Goal: Obtain resource: Download file/media

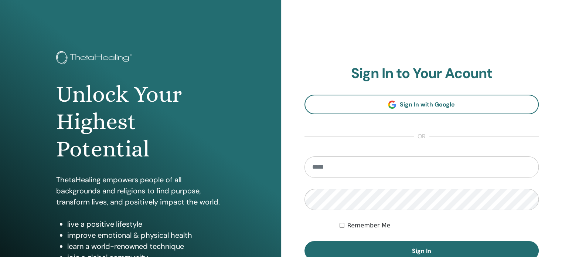
type input "**********"
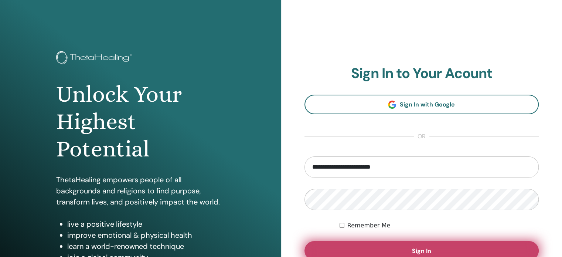
click at [438, 248] on button "Sign In" at bounding box center [421, 250] width 235 height 19
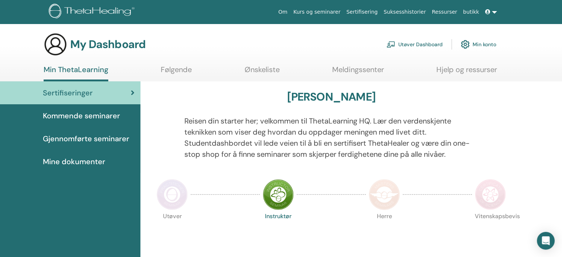
click at [90, 160] on span "Mine dokumenter" at bounding box center [74, 161] width 62 height 11
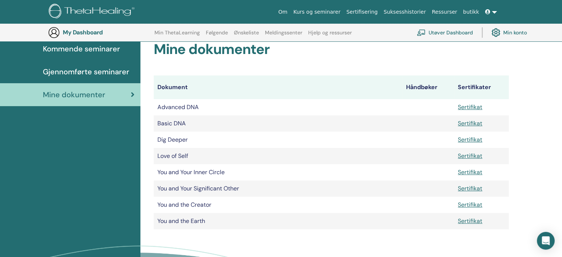
scroll to position [92, 0]
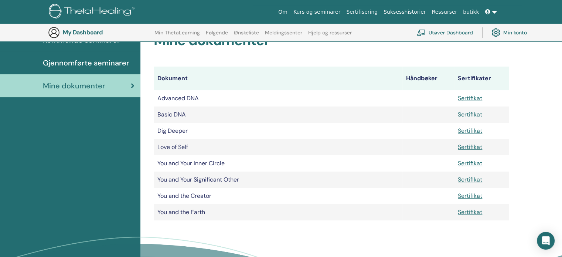
click at [470, 113] on link "Sertifikat" at bounding box center [470, 114] width 24 height 8
click at [95, 139] on div "Sertifiseringer Kommende seminarer Gjennomførte seminarer Mine dokumenter" at bounding box center [70, 158] width 140 height 305
click at [98, 133] on div "Sertifiseringer Kommende seminarer Gjennomførte seminarer Mine dokumenter" at bounding box center [70, 158] width 140 height 305
click at [471, 147] on link "Sertifikat" at bounding box center [470, 147] width 24 height 8
click at [87, 137] on div "Sertifiseringer Kommende seminarer Gjennomførte seminarer Mine dokumenter" at bounding box center [70, 158] width 140 height 305
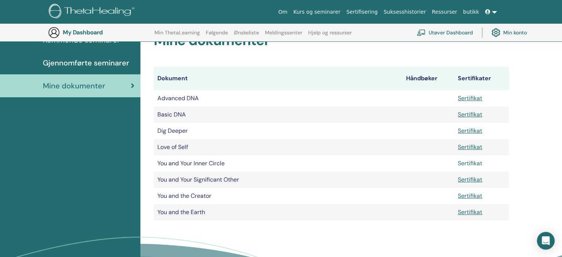
click at [469, 162] on link "Sertifikat" at bounding box center [470, 163] width 24 height 8
click at [99, 141] on div "Sertifiseringer Kommende seminarer Gjennomførte seminarer Mine dokumenter" at bounding box center [70, 158] width 140 height 305
click at [471, 179] on link "Sertifikat" at bounding box center [470, 179] width 24 height 8
drag, startPoint x: 158, startPoint y: 179, endPoint x: 239, endPoint y: 181, distance: 80.9
click at [239, 181] on td "You and Your Significant Other" at bounding box center [278, 179] width 249 height 16
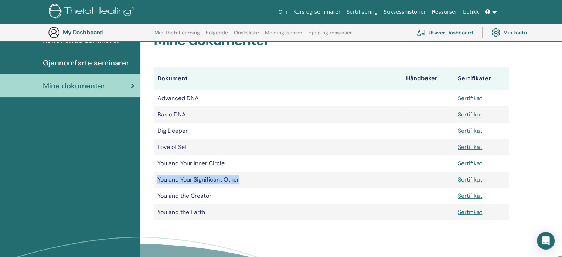
copy td "You and Your Significant Other"
click at [96, 143] on div "Sertifiseringer Kommende seminarer Gjennomførte seminarer Mine dokumenter" at bounding box center [70, 158] width 140 height 305
click at [475, 195] on link "Sertifikat" at bounding box center [470, 196] width 24 height 8
drag, startPoint x: 212, startPoint y: 194, endPoint x: 155, endPoint y: 194, distance: 56.9
click at [155, 194] on td "You and the Creator" at bounding box center [278, 196] width 249 height 16
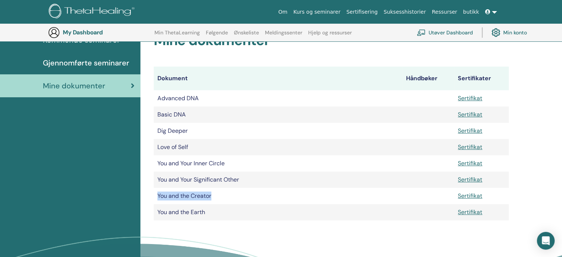
copy td "You and the Creator"
click at [113, 144] on div "Sertifiseringer Kommende seminarer Gjennomførte seminarer Mine dokumenter" at bounding box center [70, 158] width 140 height 305
click at [102, 151] on div "Sertifiseringer Kommende seminarer Gjennomførte seminarer Mine dokumenter" at bounding box center [70, 158] width 140 height 305
click at [476, 212] on link "Sertifikat" at bounding box center [470, 212] width 24 height 8
click at [205, 212] on td "You and the Earth" at bounding box center [278, 212] width 249 height 16
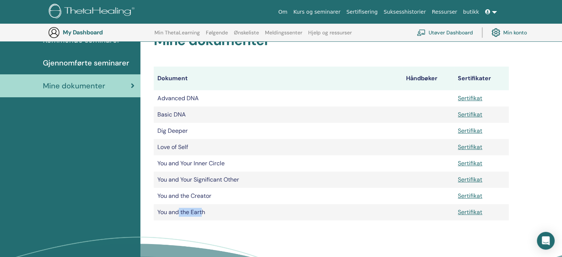
drag, startPoint x: 204, startPoint y: 213, endPoint x: 191, endPoint y: 210, distance: 13.6
click at [180, 210] on td "You and the Earth" at bounding box center [278, 212] width 249 height 16
click at [205, 212] on td "You and the Earth" at bounding box center [278, 212] width 249 height 16
drag, startPoint x: 205, startPoint y: 212, endPoint x: 158, endPoint y: 214, distance: 47.0
click at [158, 214] on td "You and the Earth" at bounding box center [278, 212] width 249 height 16
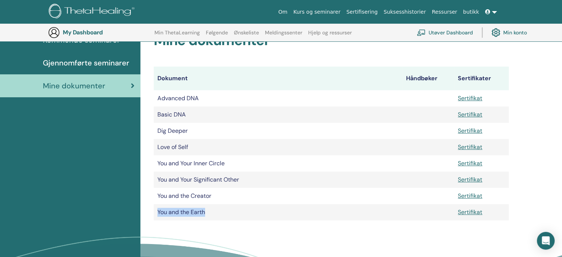
copy td "You and the Earth"
click at [98, 167] on div "Sertifiseringer Kommende seminarer Gjennomførte seminarer Mine dokumenter" at bounding box center [70, 158] width 140 height 305
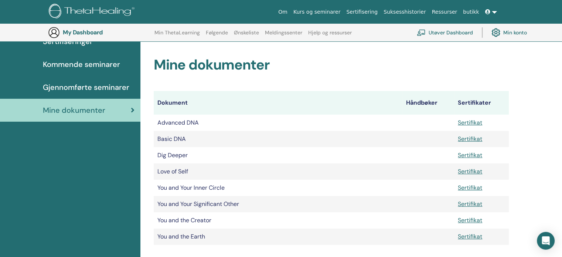
scroll to position [55, 0]
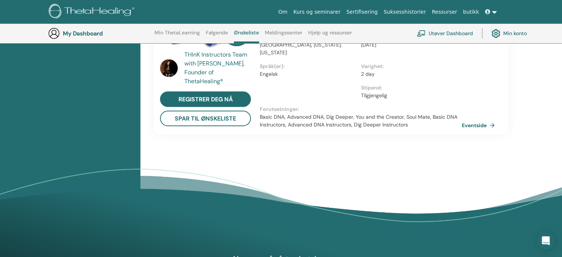
scroll to position [389, 0]
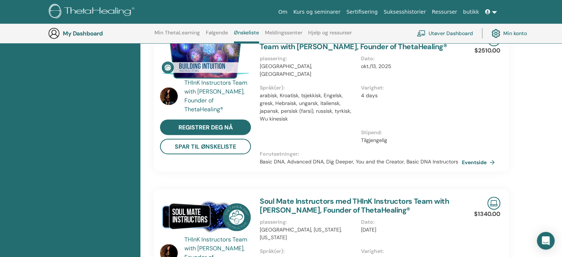
click at [521, 31] on link "Min konto" at bounding box center [508, 33] width 35 height 16
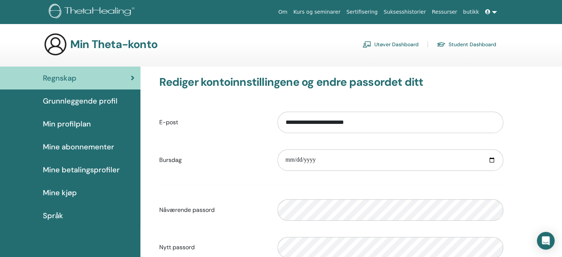
click at [377, 12] on link "Sertifisering" at bounding box center [361, 12] width 37 height 14
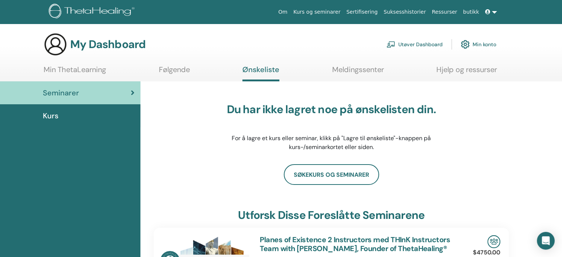
click at [491, 12] on span at bounding box center [488, 12] width 7 height 6
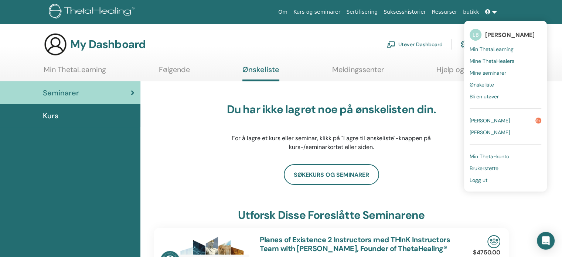
click at [497, 71] on span "Mine seminarer" at bounding box center [487, 72] width 37 height 7
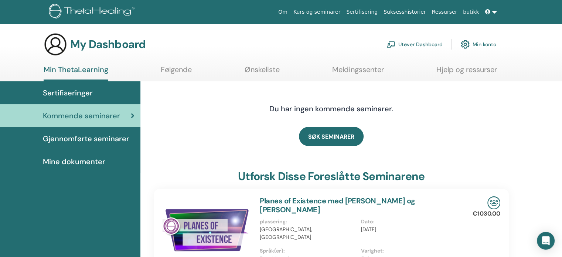
click at [74, 90] on span "Sertifiseringer" at bounding box center [68, 92] width 50 height 11
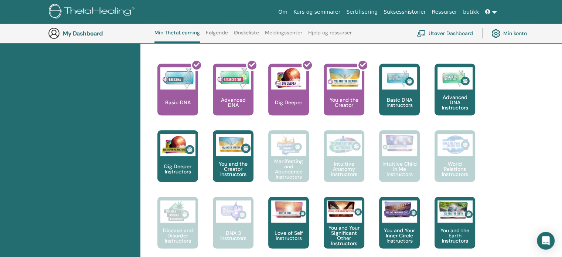
scroll to position [278, 0]
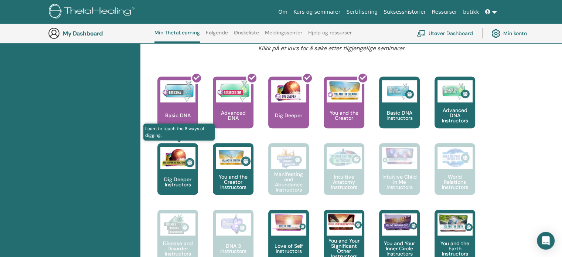
click at [178, 173] on div "Dig Deeper Instructors" at bounding box center [177, 169] width 41 height 52
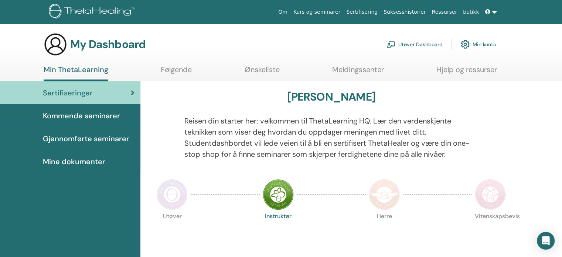
click at [99, 160] on span "Mine dokumenter" at bounding box center [74, 161] width 62 height 11
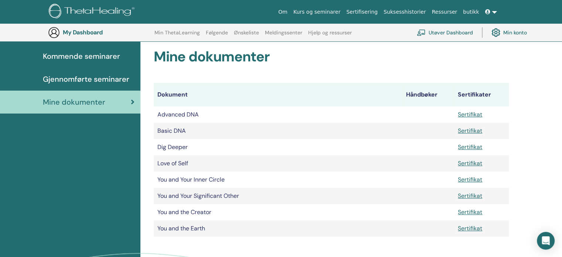
scroll to position [129, 0]
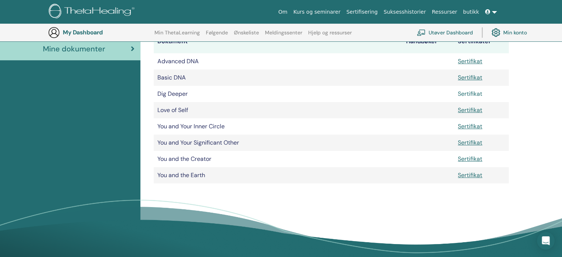
click at [464, 93] on link "Sertifikat" at bounding box center [470, 94] width 24 height 8
click at [89, 155] on div "Sertifiseringer Kommende seminarer Gjennomførte seminarer Mine dokumenter" at bounding box center [70, 121] width 140 height 305
